Goal: Information Seeking & Learning: Understand process/instructions

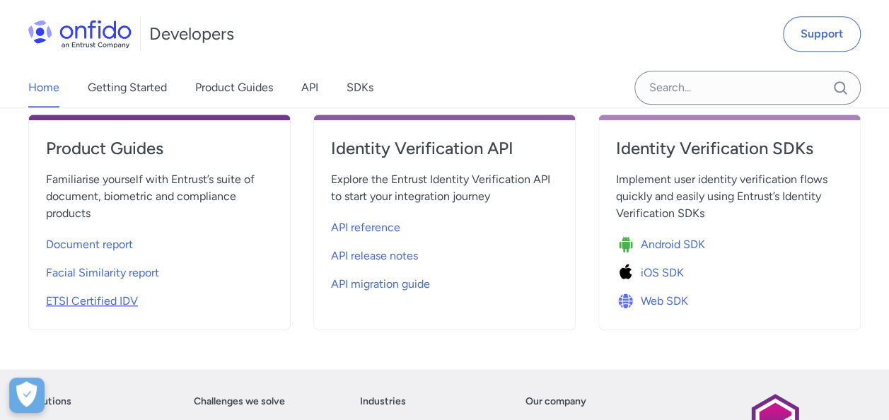
scroll to position [566, 0]
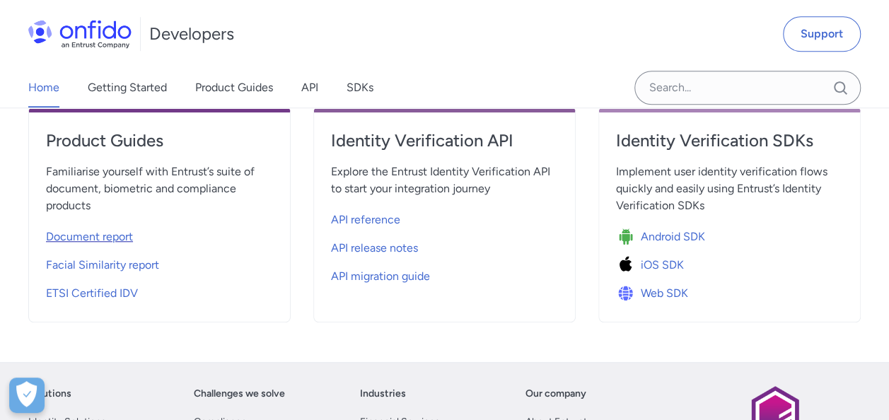
click at [98, 238] on span "Document report" at bounding box center [89, 236] width 87 height 17
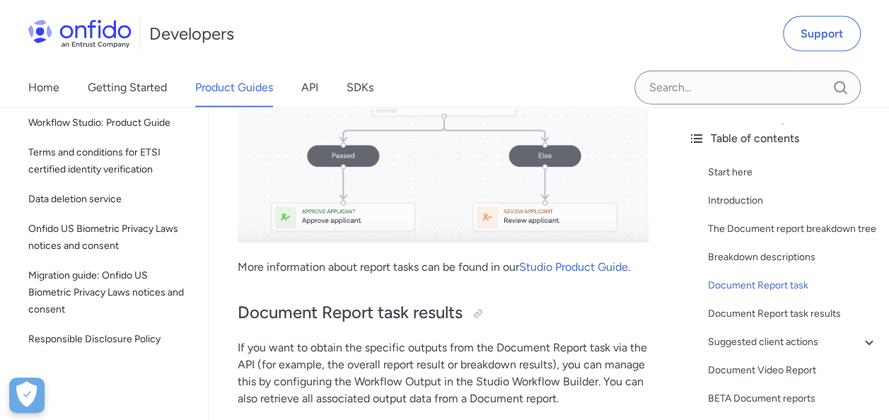
scroll to position [525, 0]
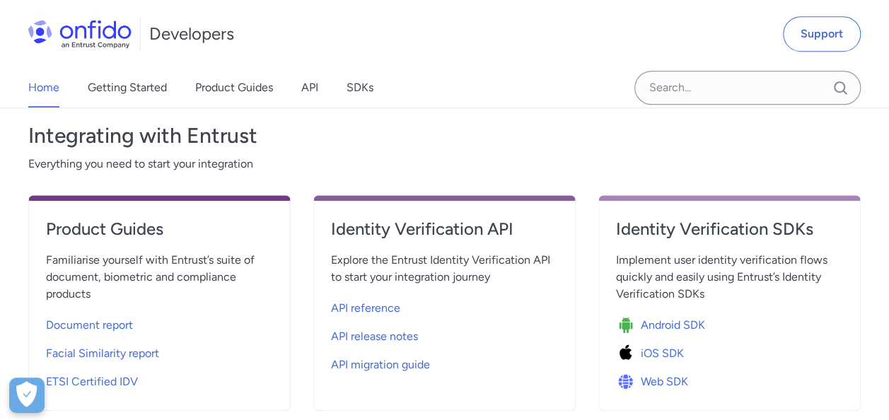
scroll to position [495, 0]
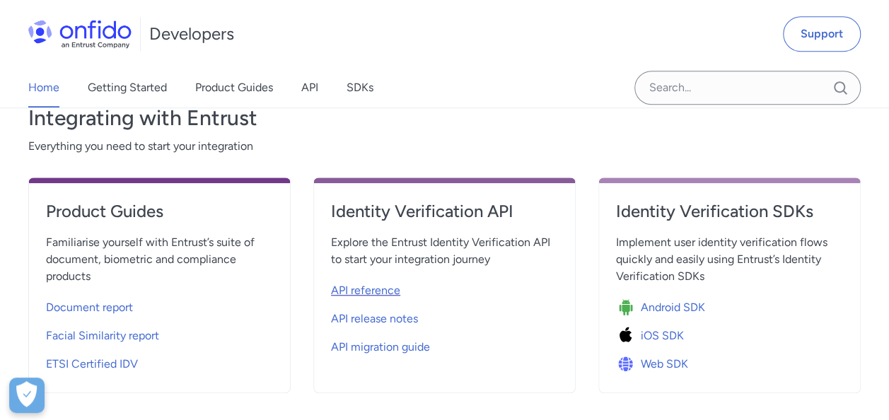
click at [384, 291] on span "API reference" at bounding box center [365, 290] width 69 height 17
select select "http"
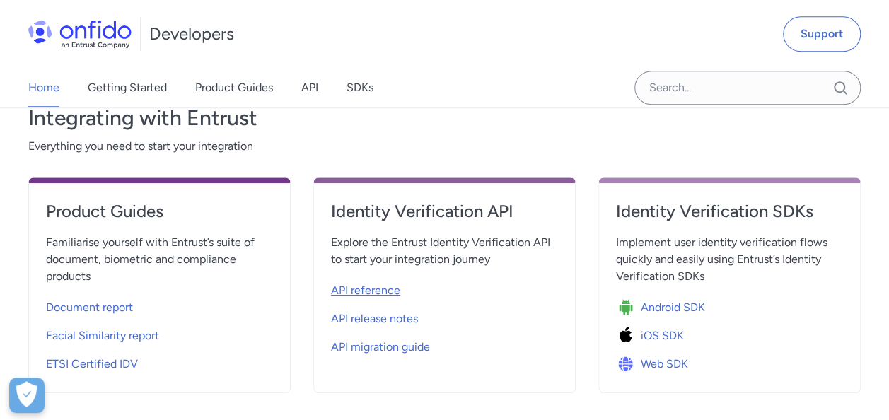
select select "http"
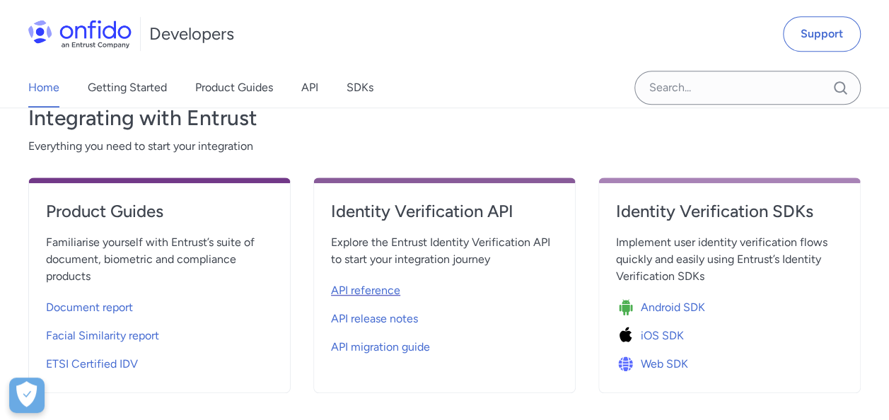
select select "http"
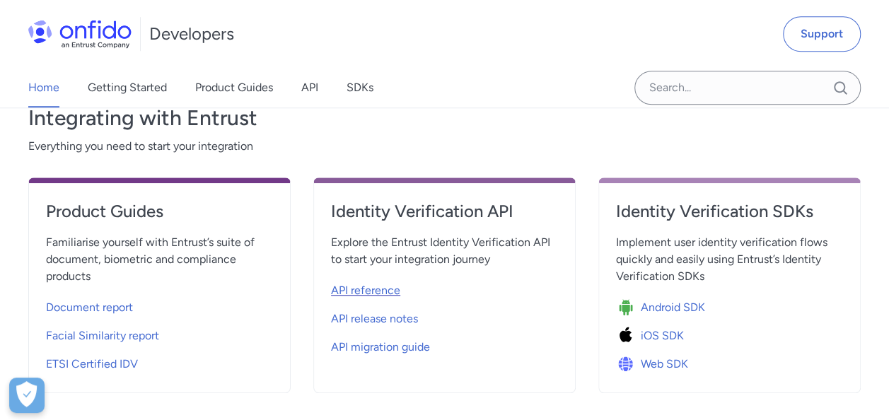
select select "http"
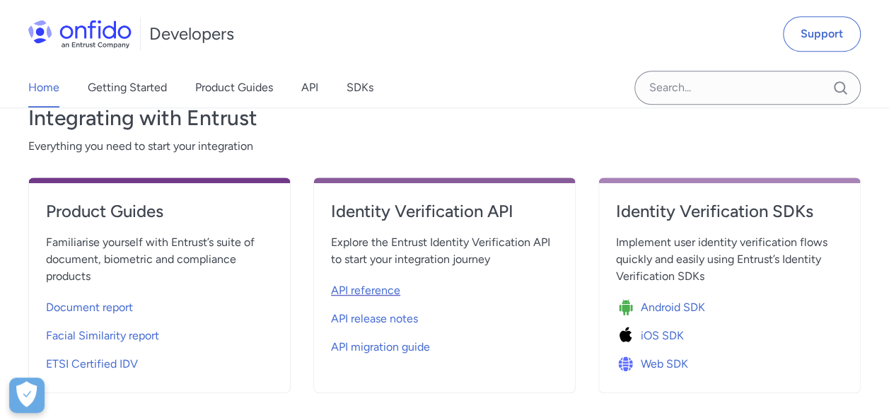
select select "http"
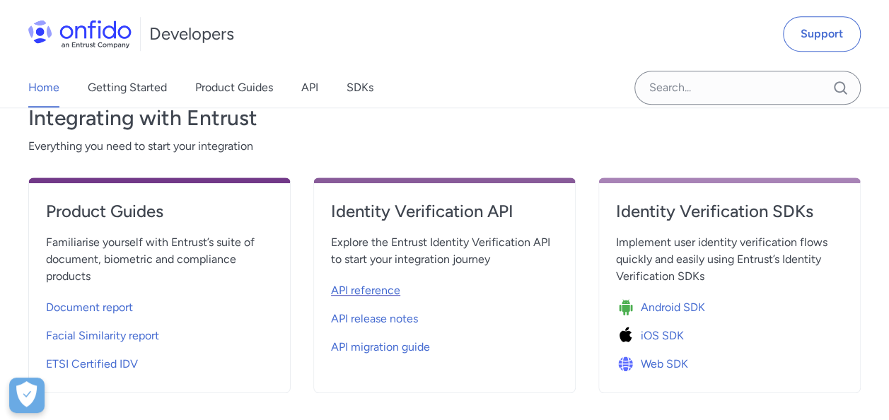
select select "http"
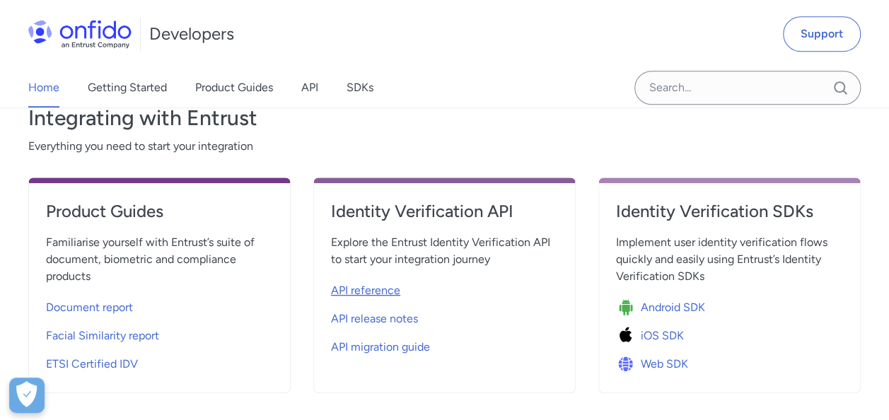
select select "http"
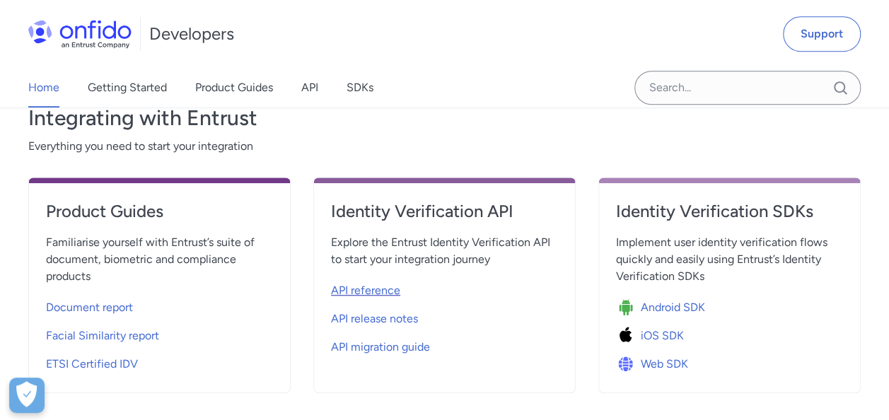
select select "http"
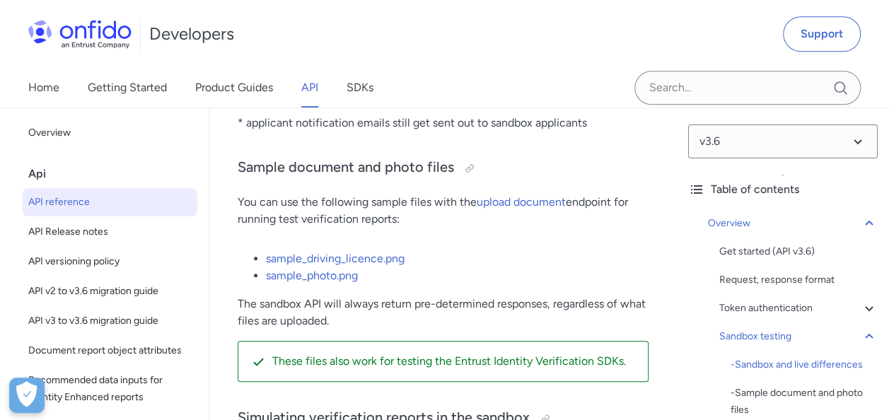
scroll to position [3182, 0]
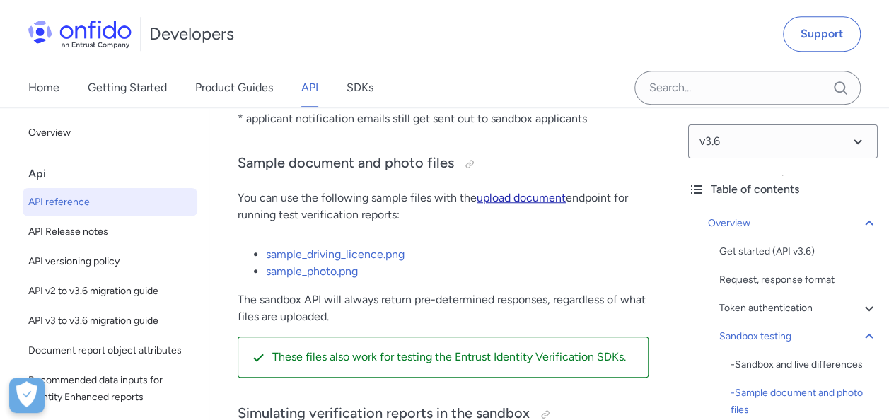
click at [530, 204] on link "upload document" at bounding box center [521, 197] width 89 height 13
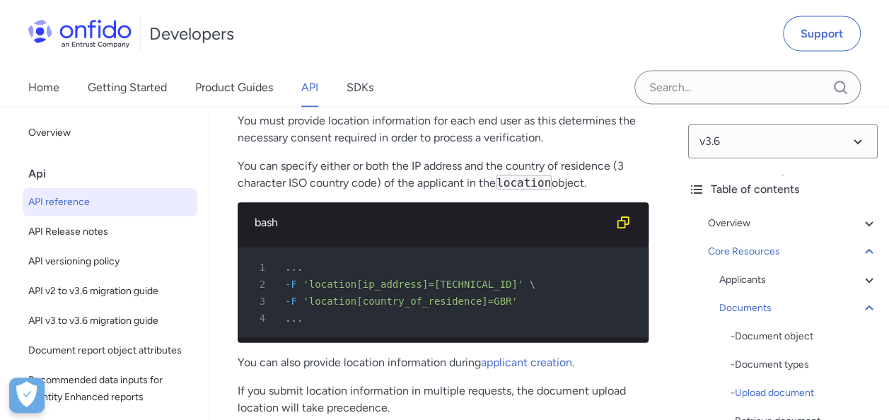
scroll to position [1, 0]
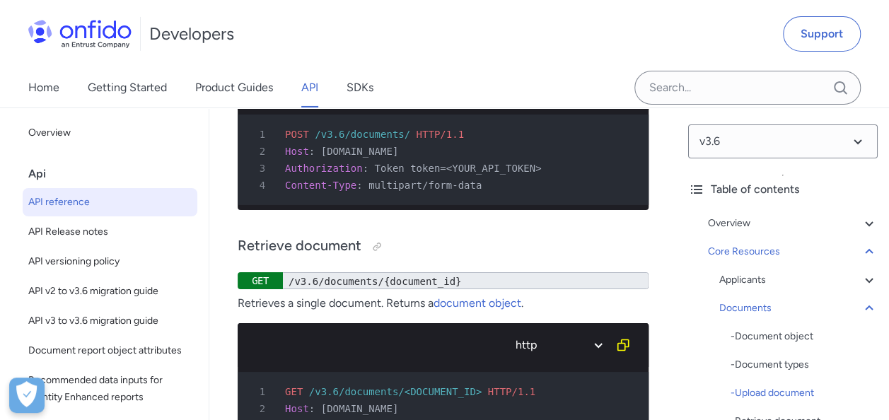
scroll to position [31749, 0]
